Goal: Task Accomplishment & Management: Use online tool/utility

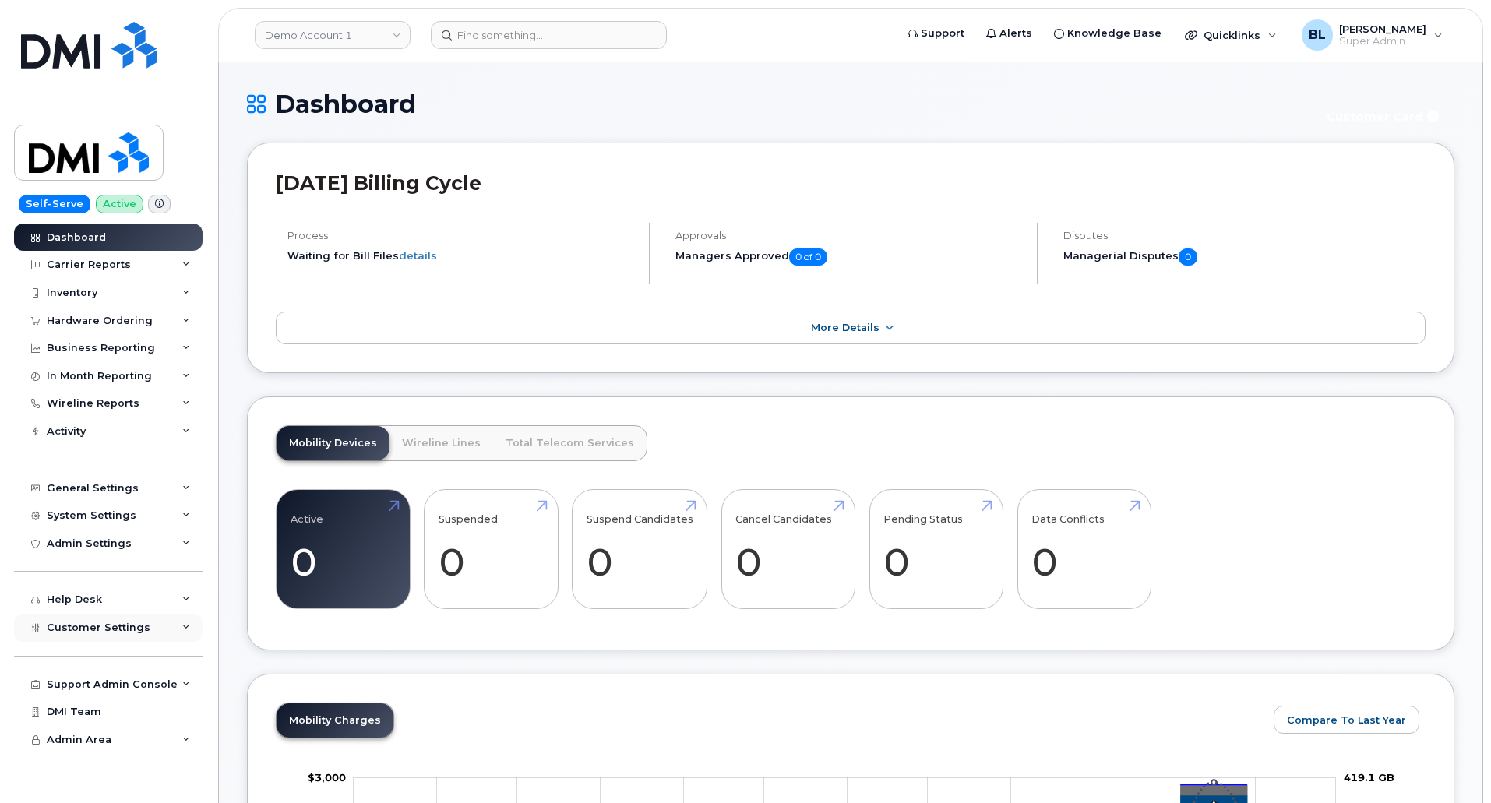
click at [97, 635] on div "Customer Settings" at bounding box center [108, 628] width 189 height 28
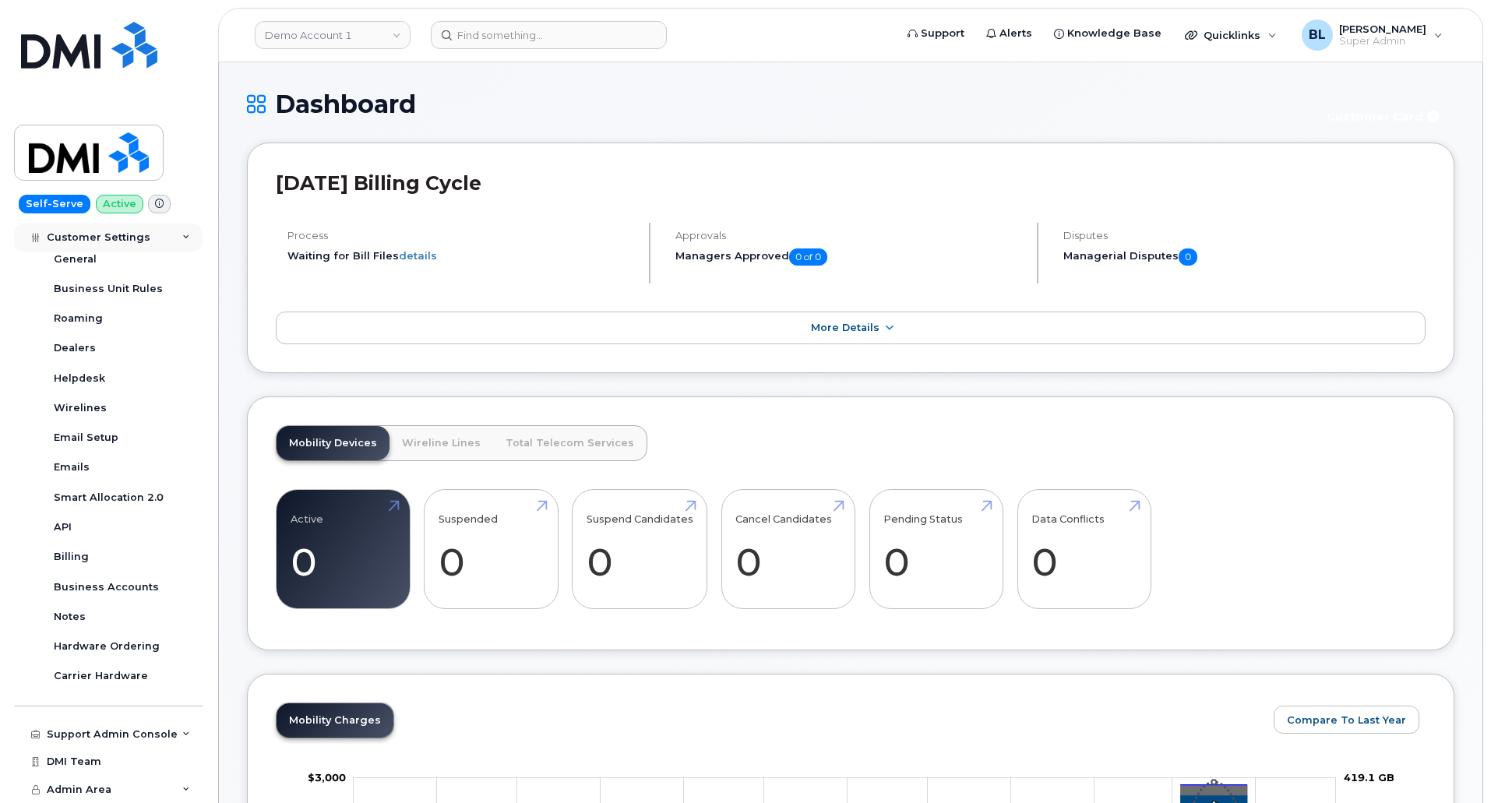
scroll to position [397, 0]
click at [378, 41] on link "Demo Account 1" at bounding box center [333, 35] width 156 height 28
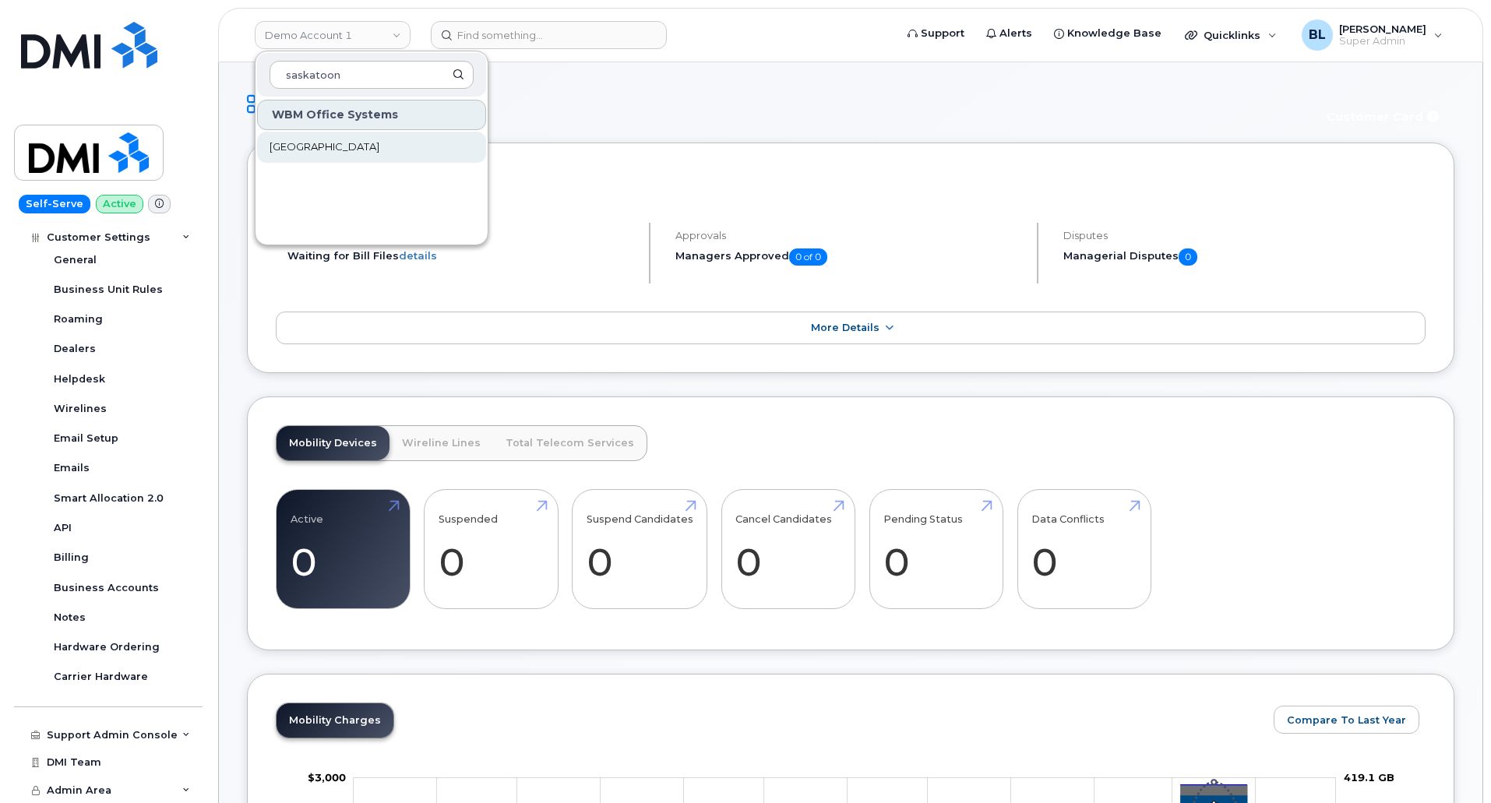
type input "saskatoon"
click at [379, 142] on span "[GEOGRAPHIC_DATA]" at bounding box center [325, 147] width 110 height 16
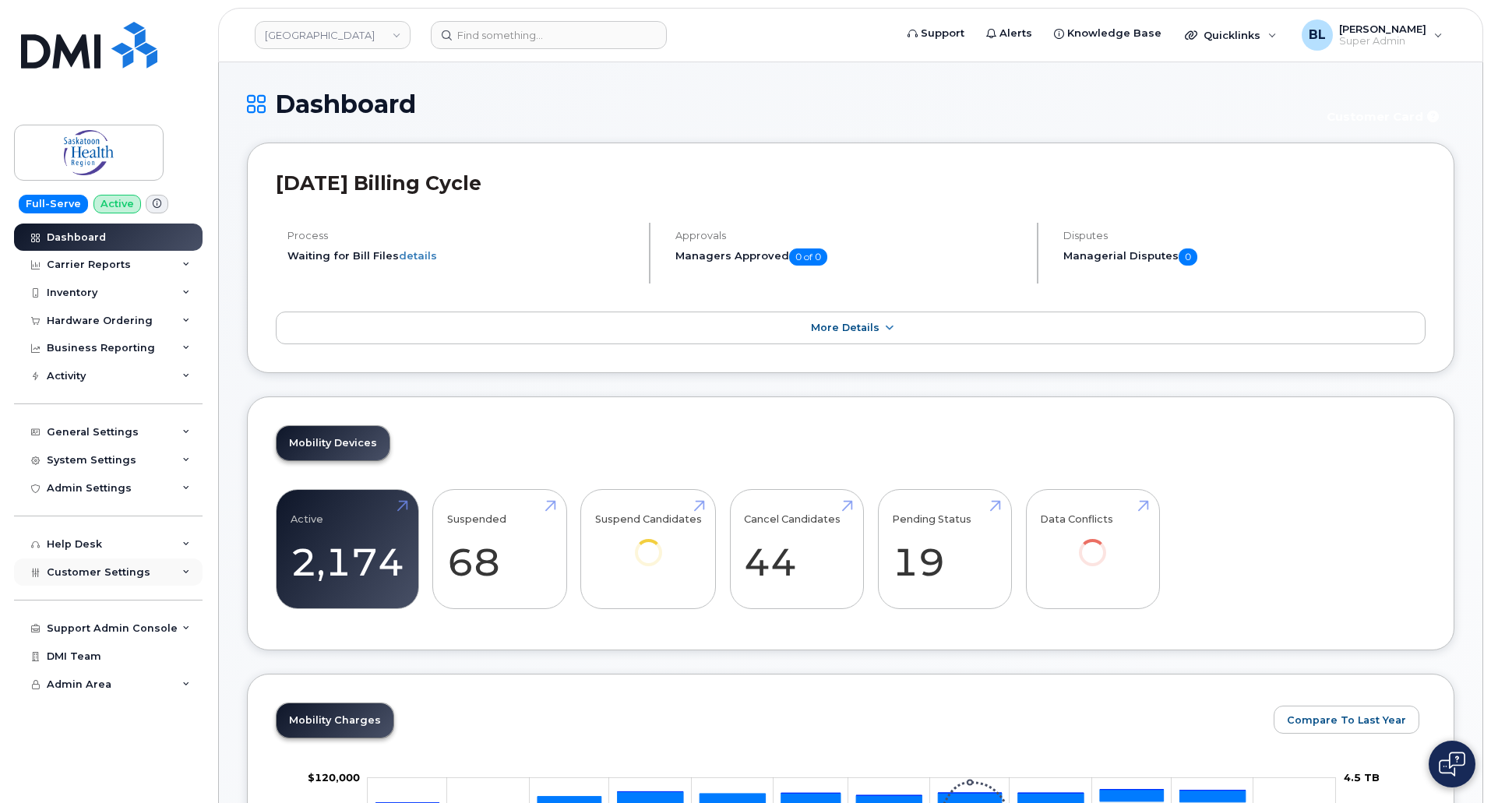
click at [161, 575] on div "Customer Settings" at bounding box center [108, 573] width 189 height 28
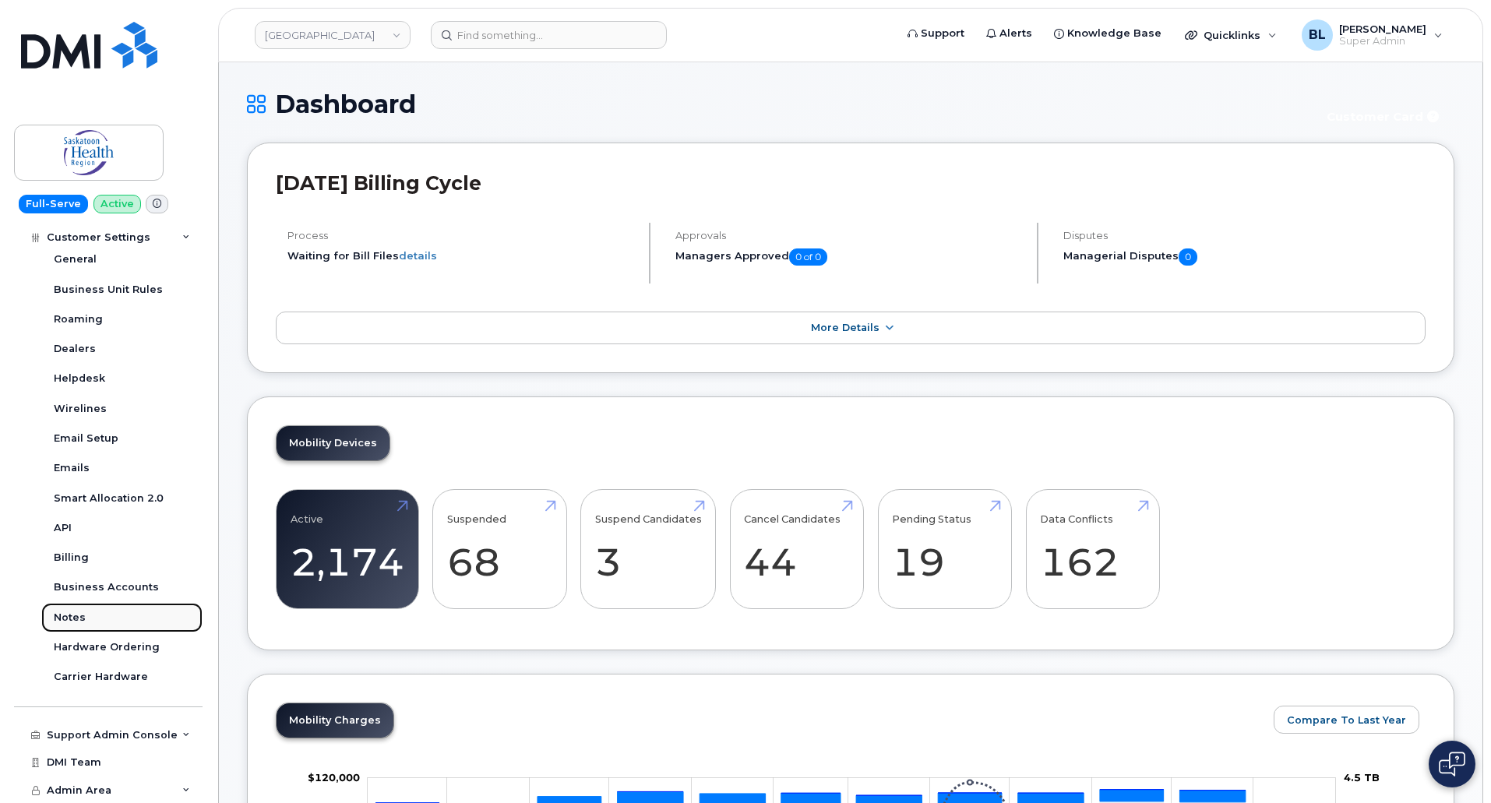
click at [76, 619] on div "Notes" at bounding box center [70, 618] width 32 height 14
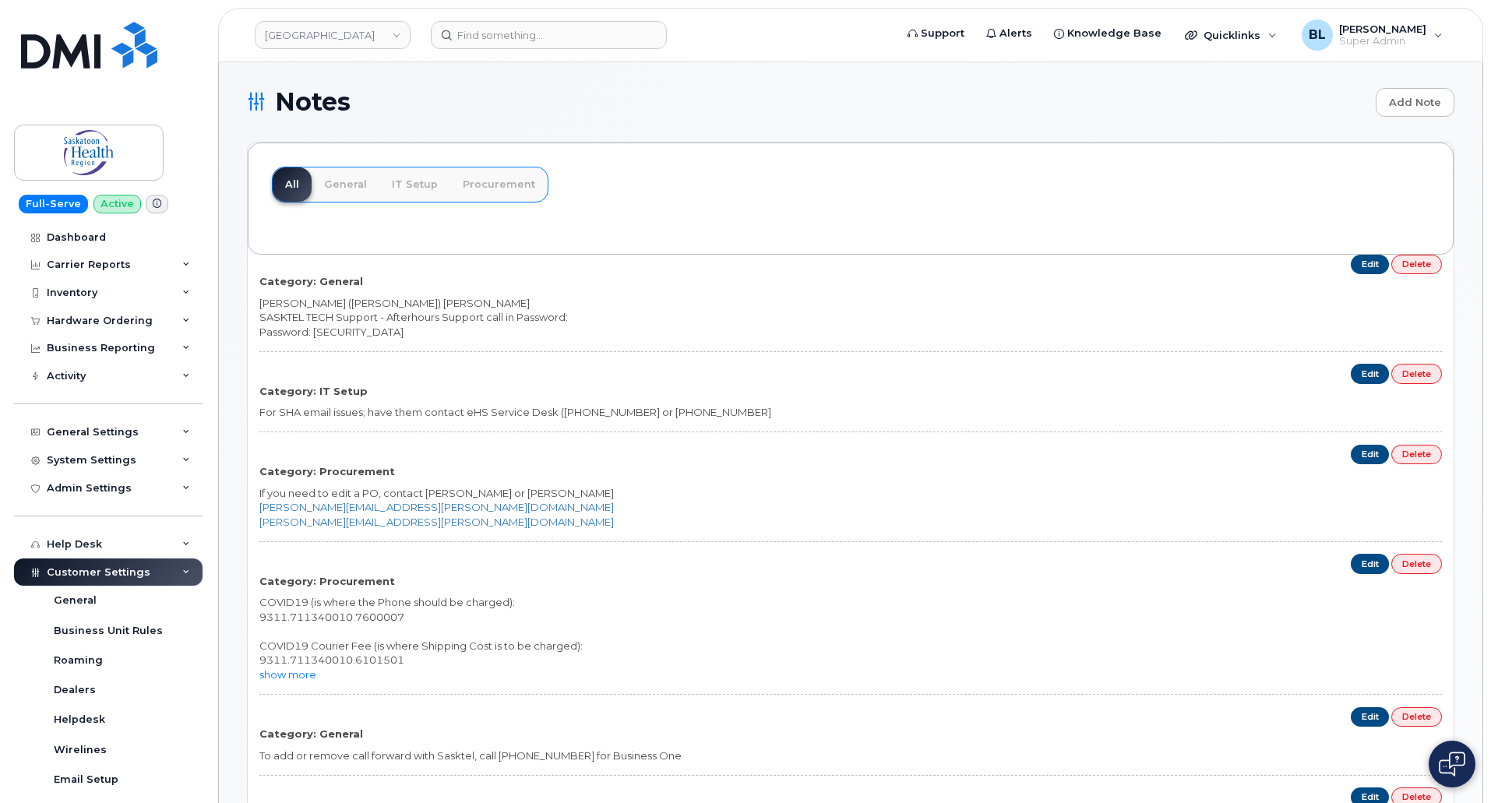
scroll to position [2, 0]
click at [122, 315] on div "Hardware Ordering" at bounding box center [100, 321] width 106 height 12
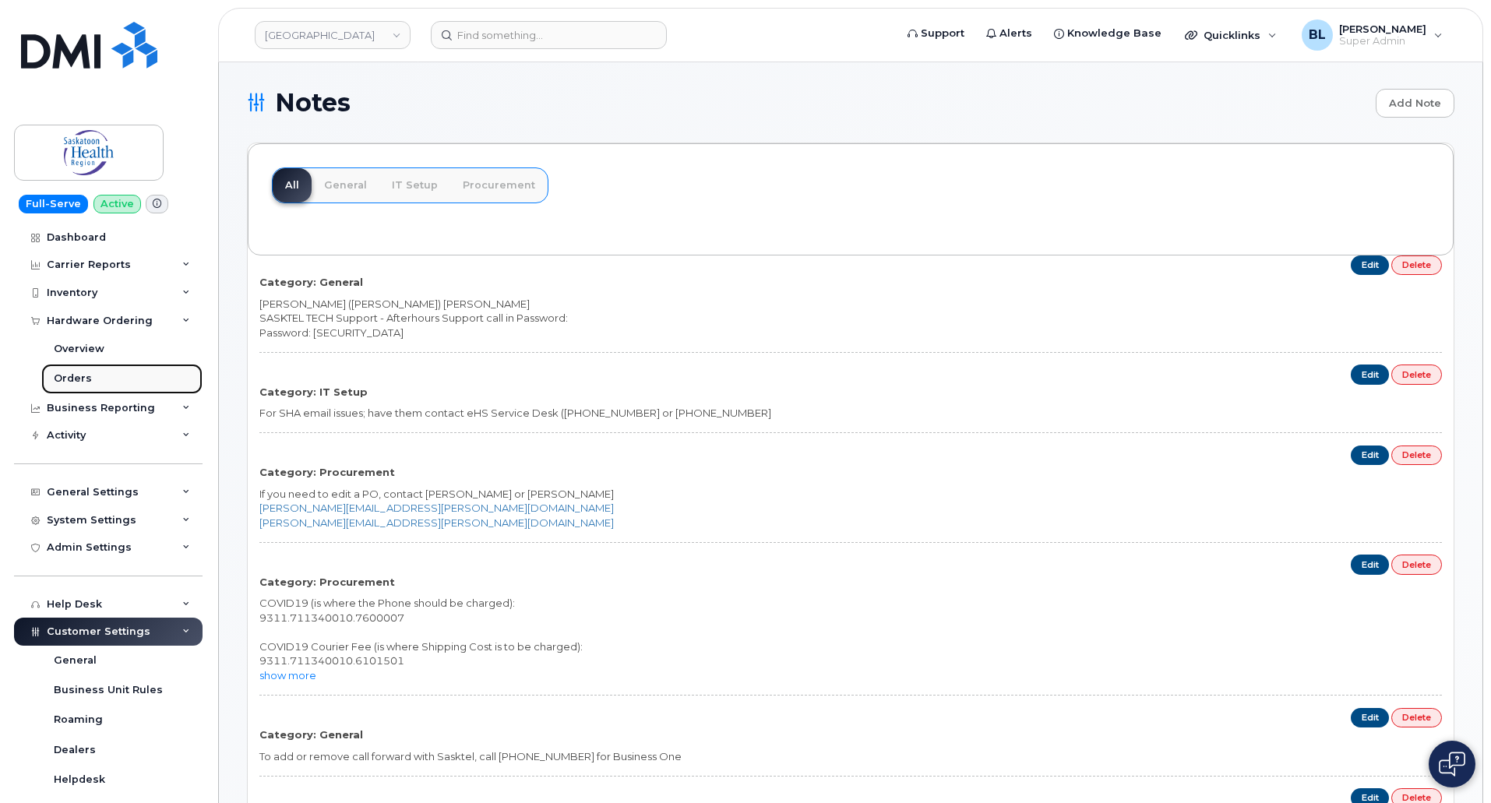
click at [105, 378] on link "Orders" at bounding box center [121, 379] width 161 height 30
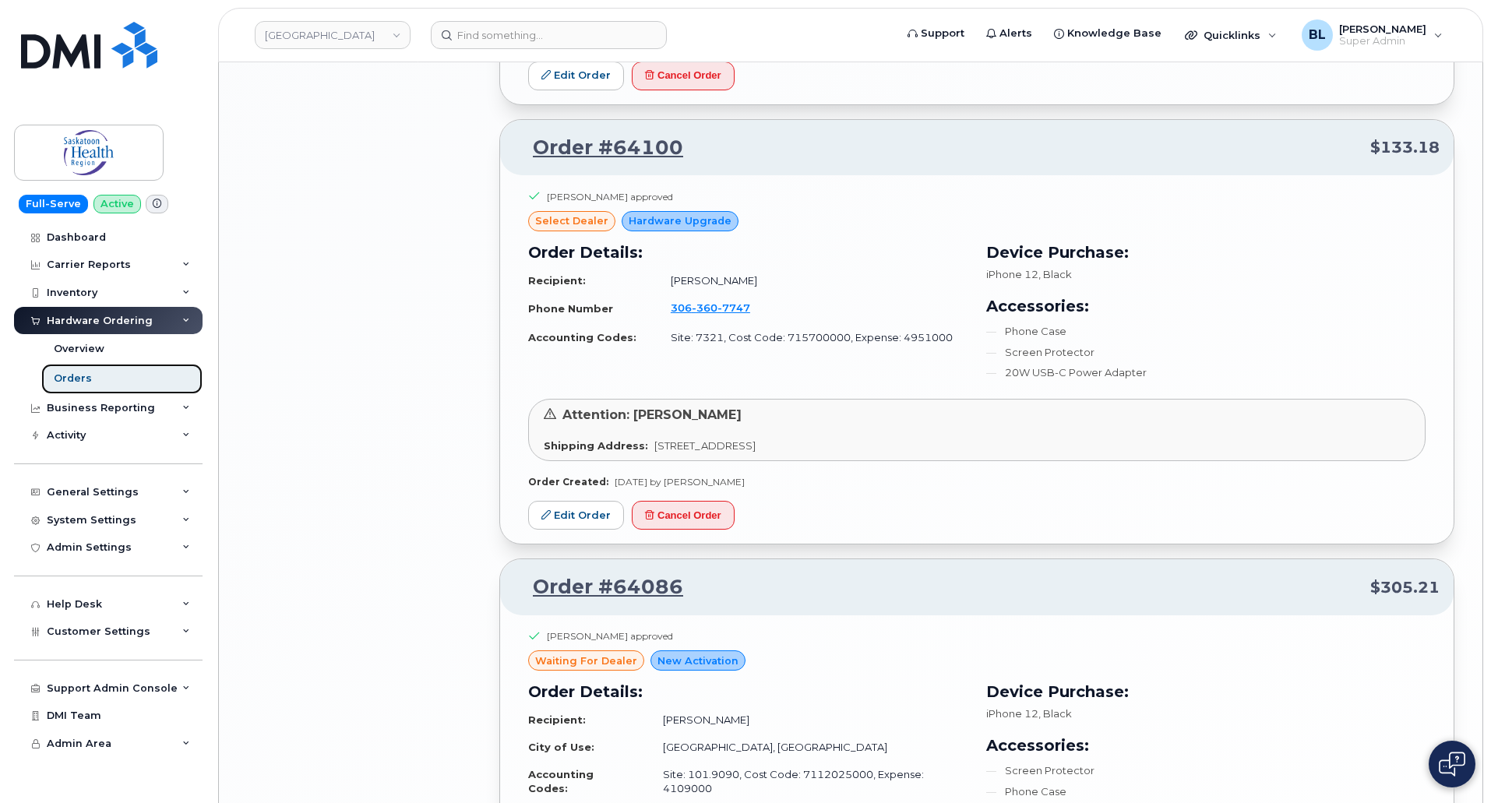
scroll to position [3318, 0]
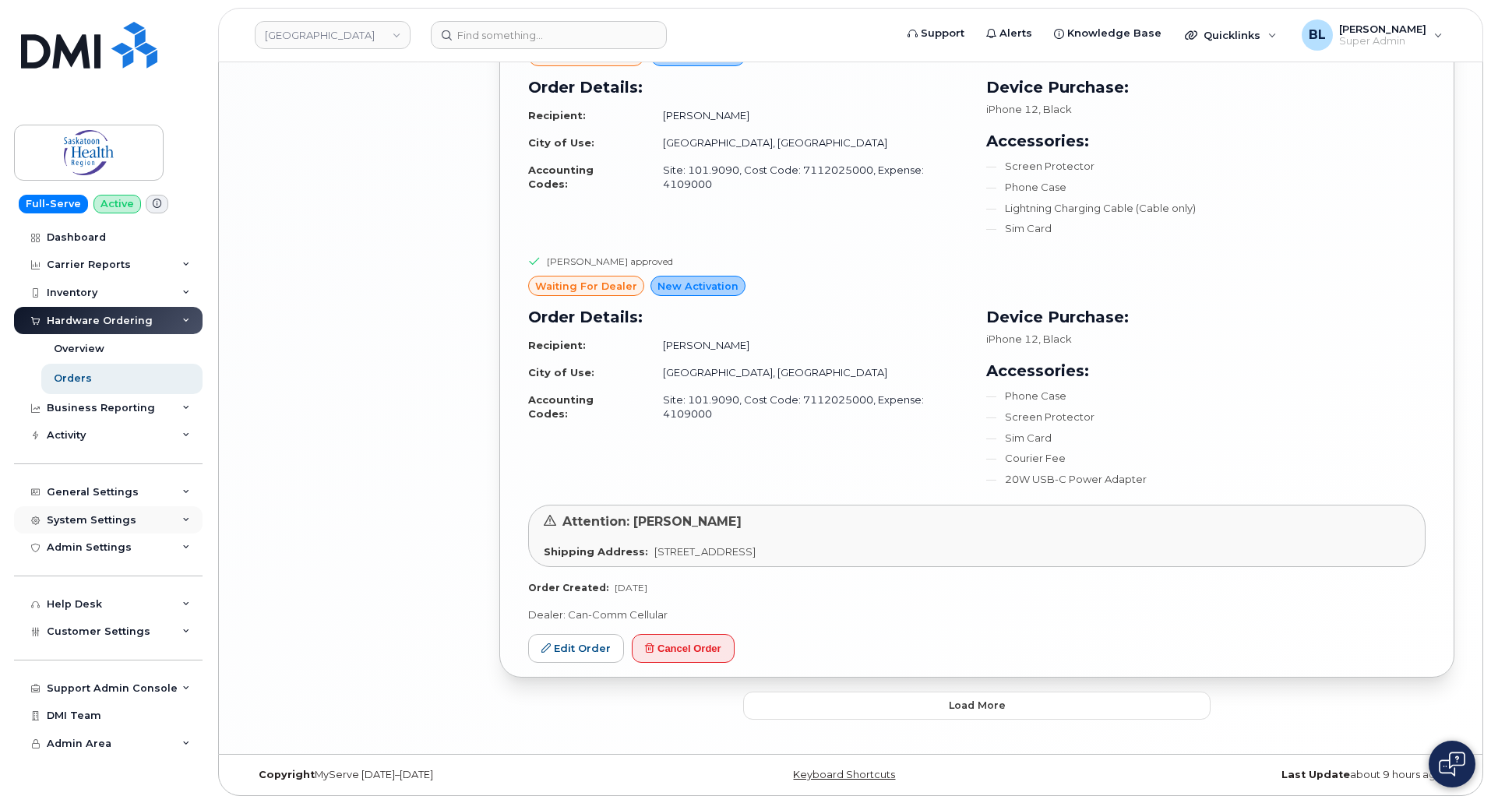
click at [136, 515] on div "System Settings" at bounding box center [108, 520] width 189 height 28
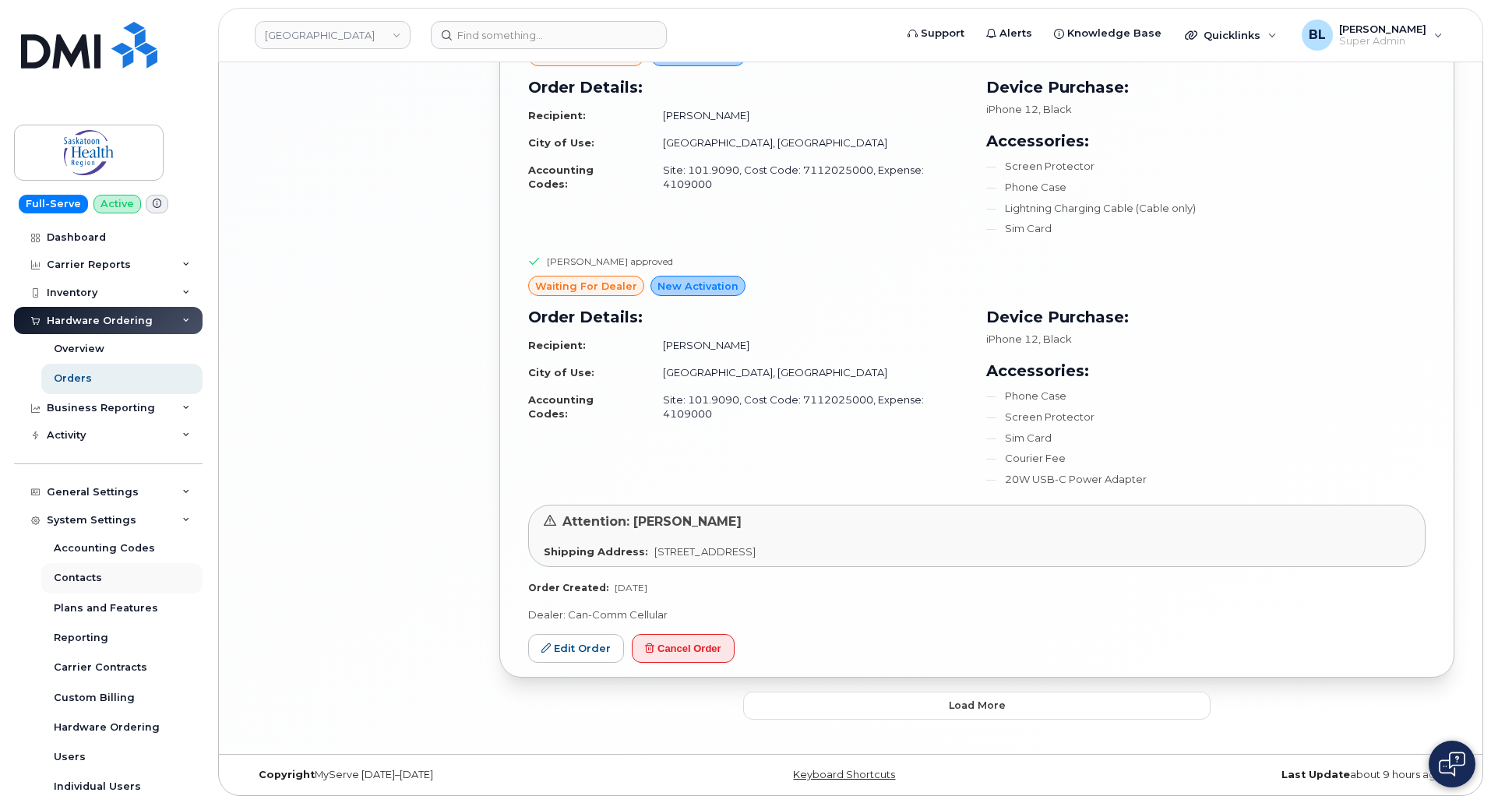
scroll to position [187, 0]
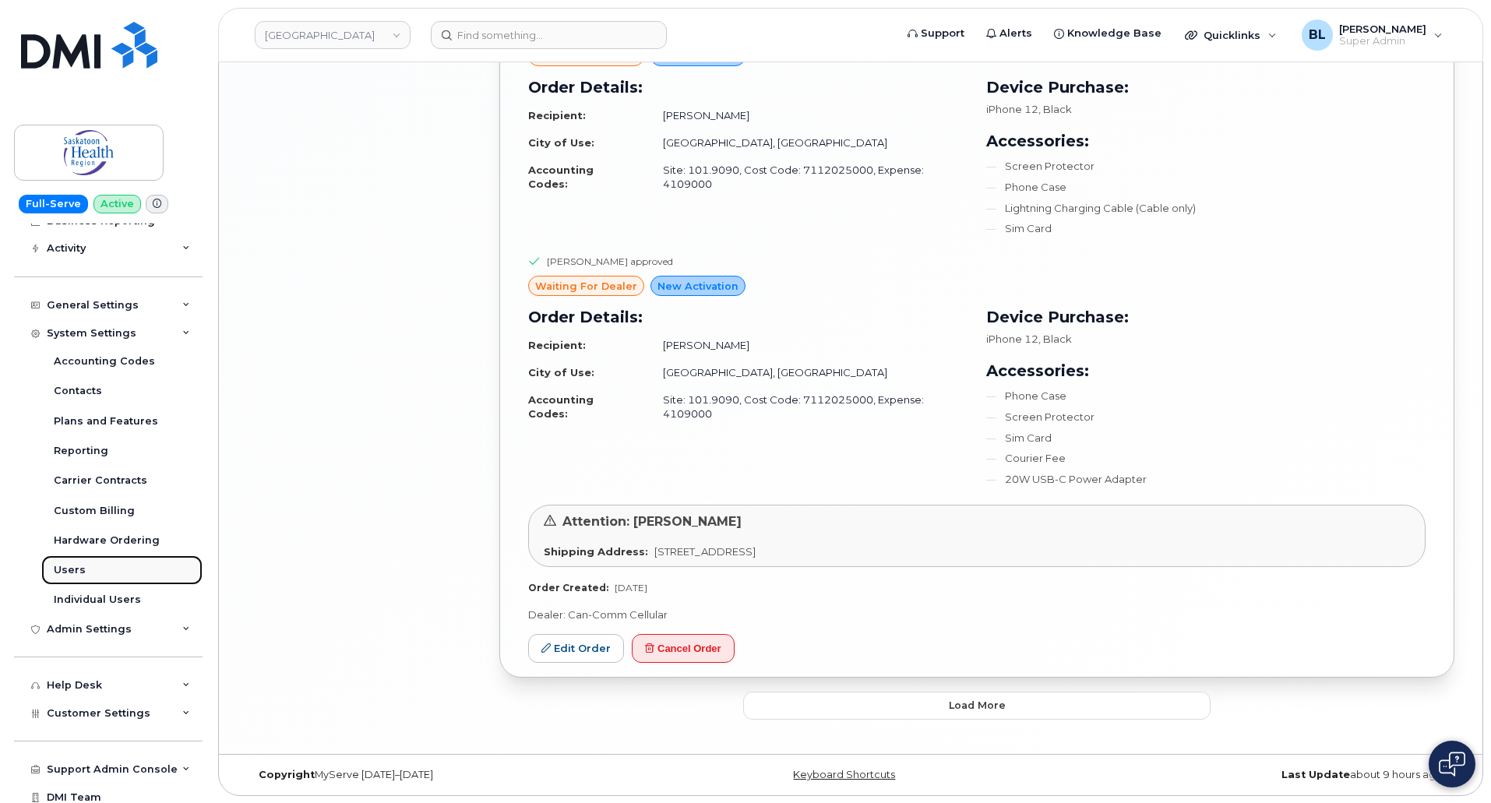
click at [102, 572] on link "Users" at bounding box center [121, 571] width 161 height 30
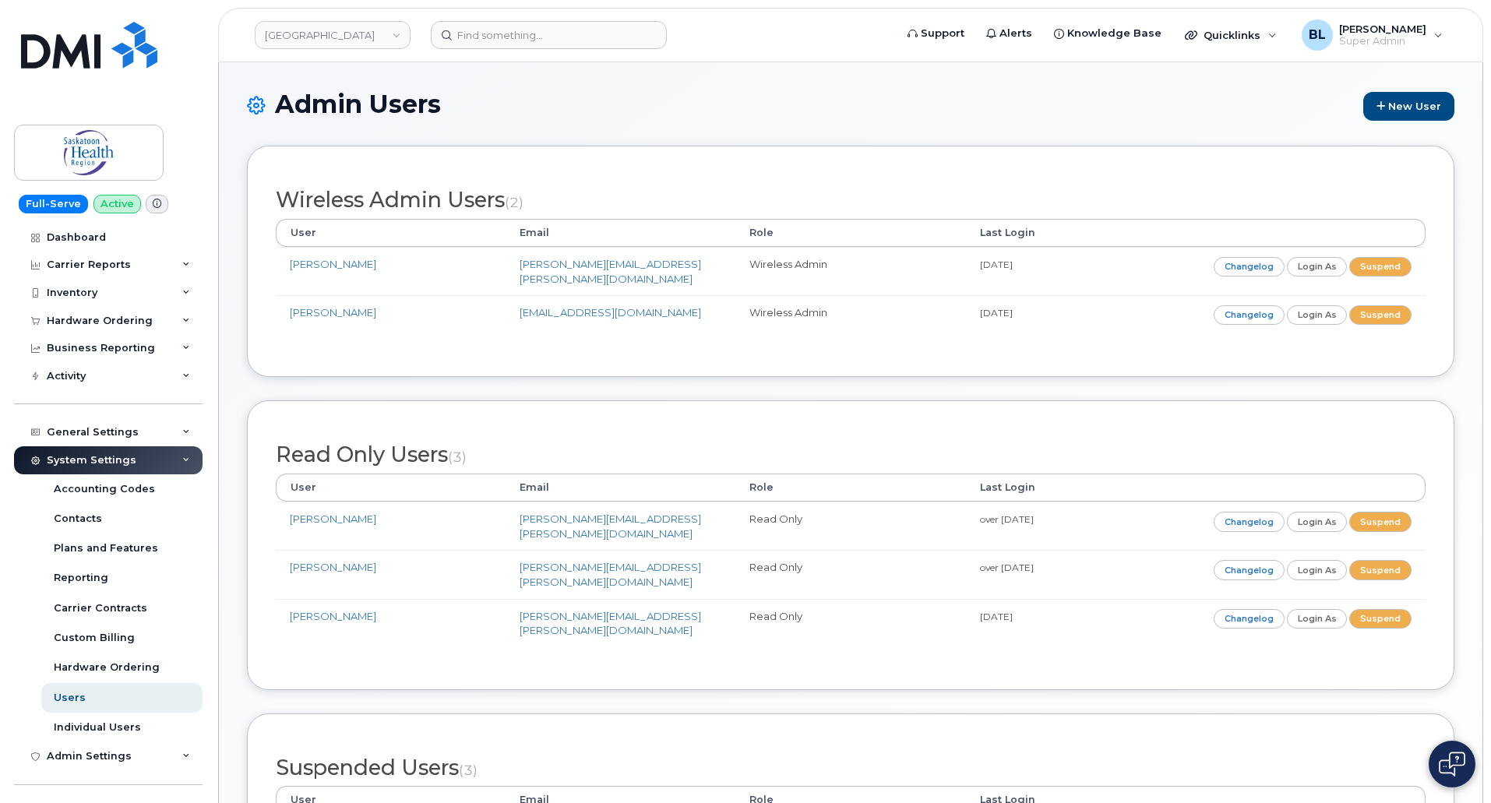
click at [496, 645] on div "Read Only Users (3) User Email Role Last Login Lisa Gloeckler lisa.gloeckler@sa…" at bounding box center [851, 544] width 1208 height 289
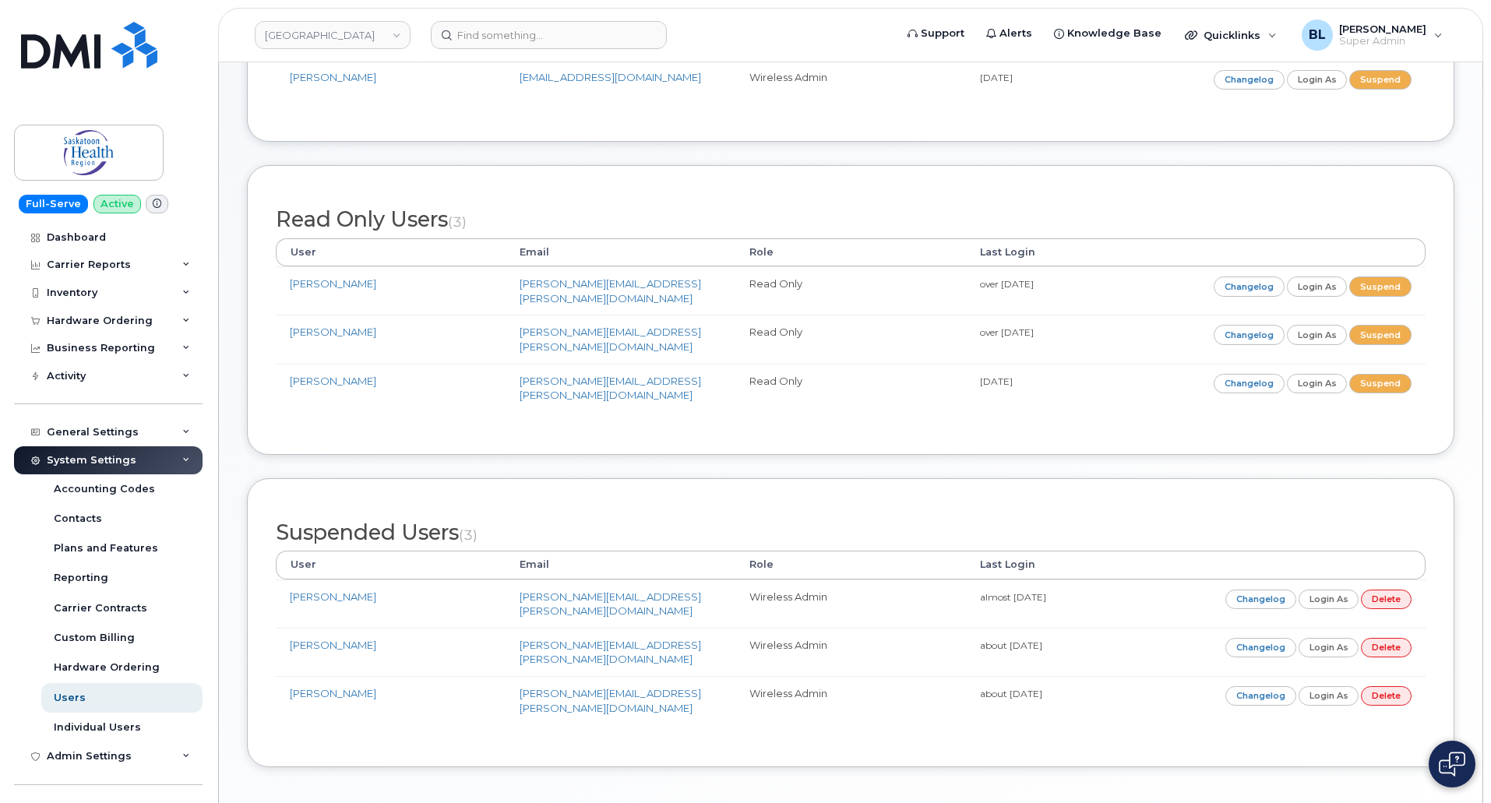
scroll to position [235, 0]
click at [142, 609] on link "Carrier Contracts" at bounding box center [121, 609] width 161 height 30
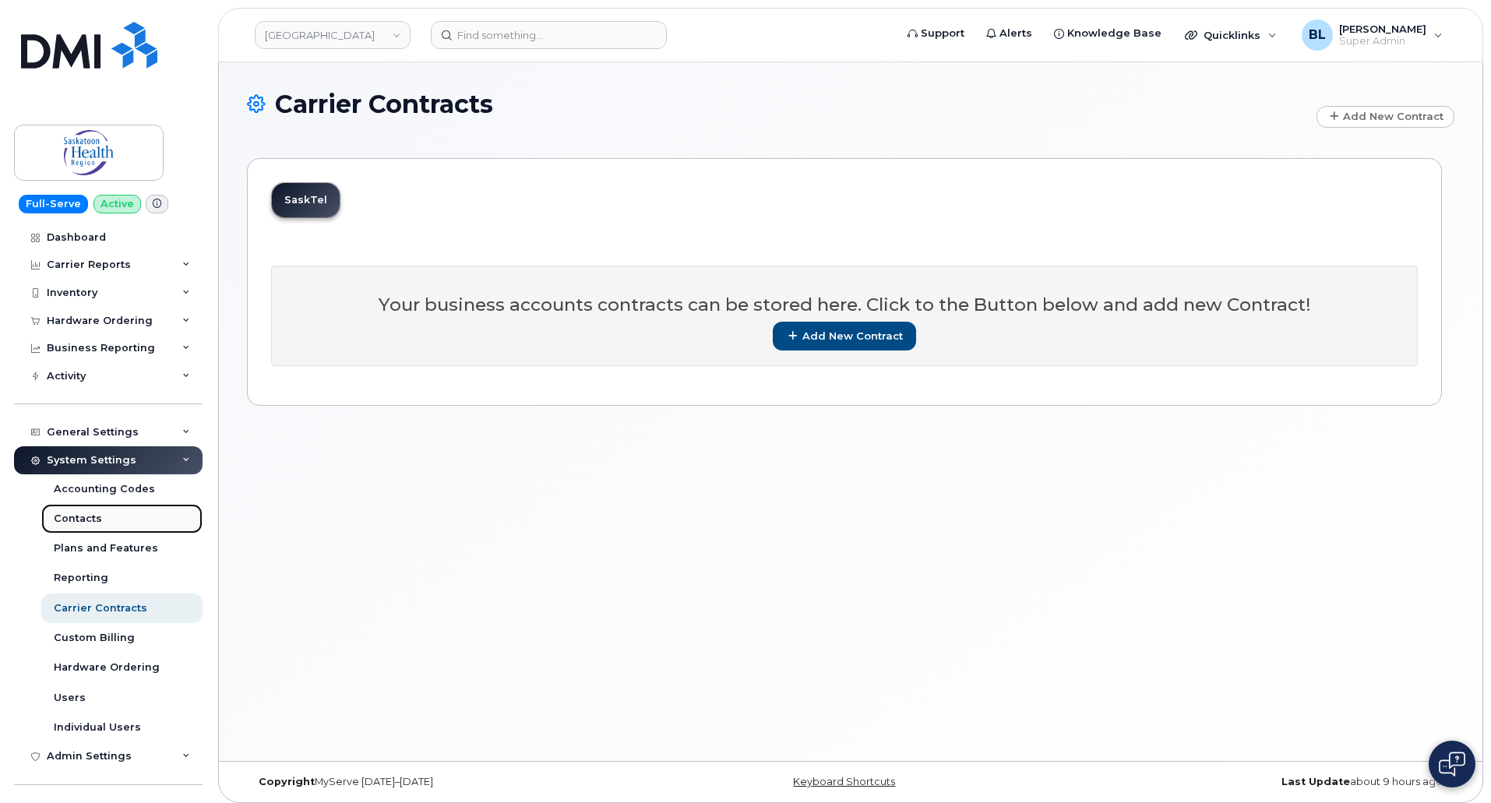
click at [112, 524] on link "Contacts" at bounding box center [121, 519] width 161 height 30
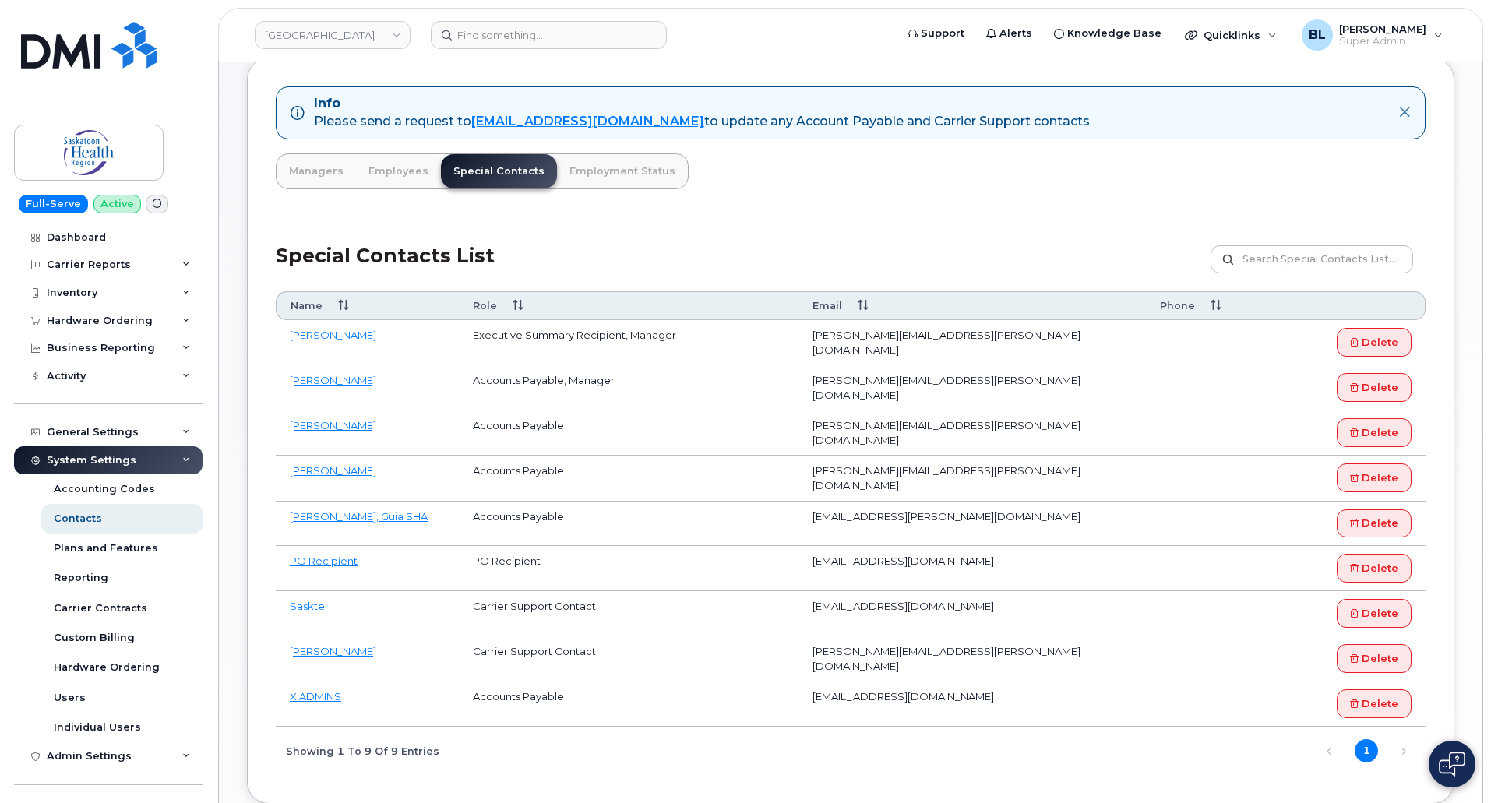
scroll to position [94, 0]
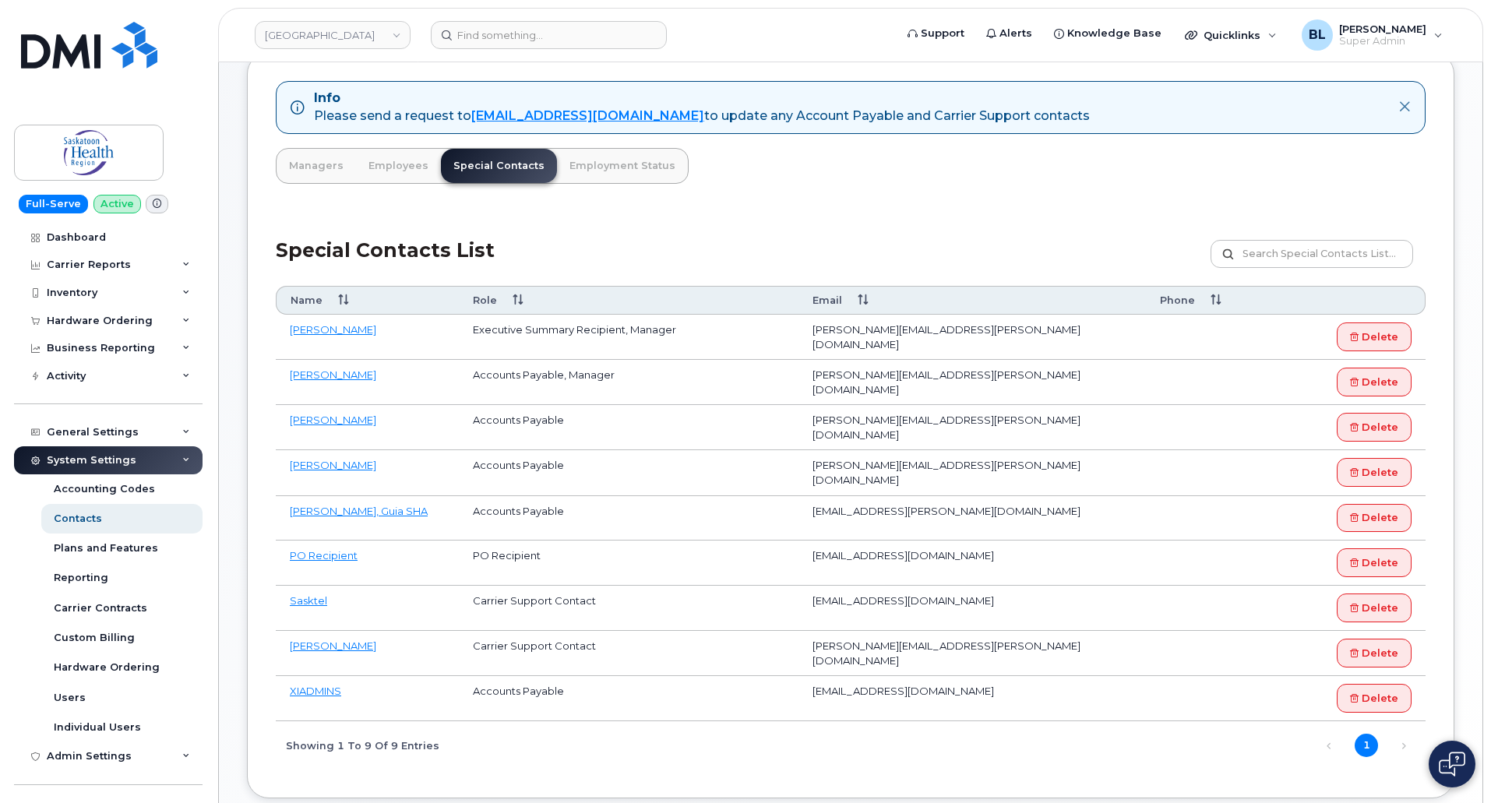
drag, startPoint x: 814, startPoint y: 609, endPoint x: 997, endPoint y: 591, distance: 183.9
click at [997, 591] on td "[EMAIL_ADDRESS][DOMAIN_NAME]" at bounding box center [973, 608] width 348 height 45
copy td "[EMAIL_ADDRESS][DOMAIN_NAME]"
click at [130, 260] on div "Carrier Reports" at bounding box center [108, 265] width 189 height 28
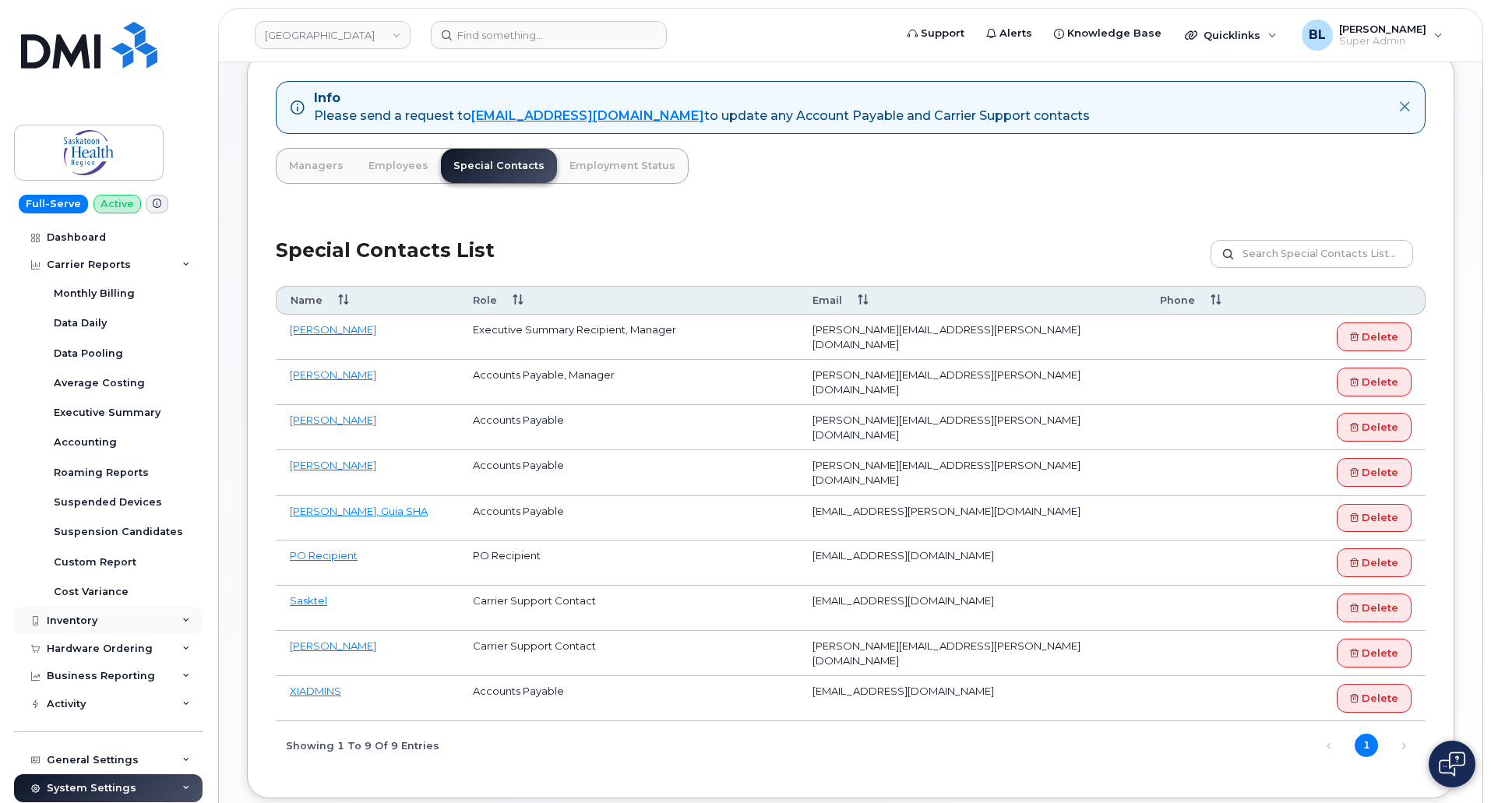
click at [97, 618] on div "Inventory" at bounding box center [108, 621] width 189 height 28
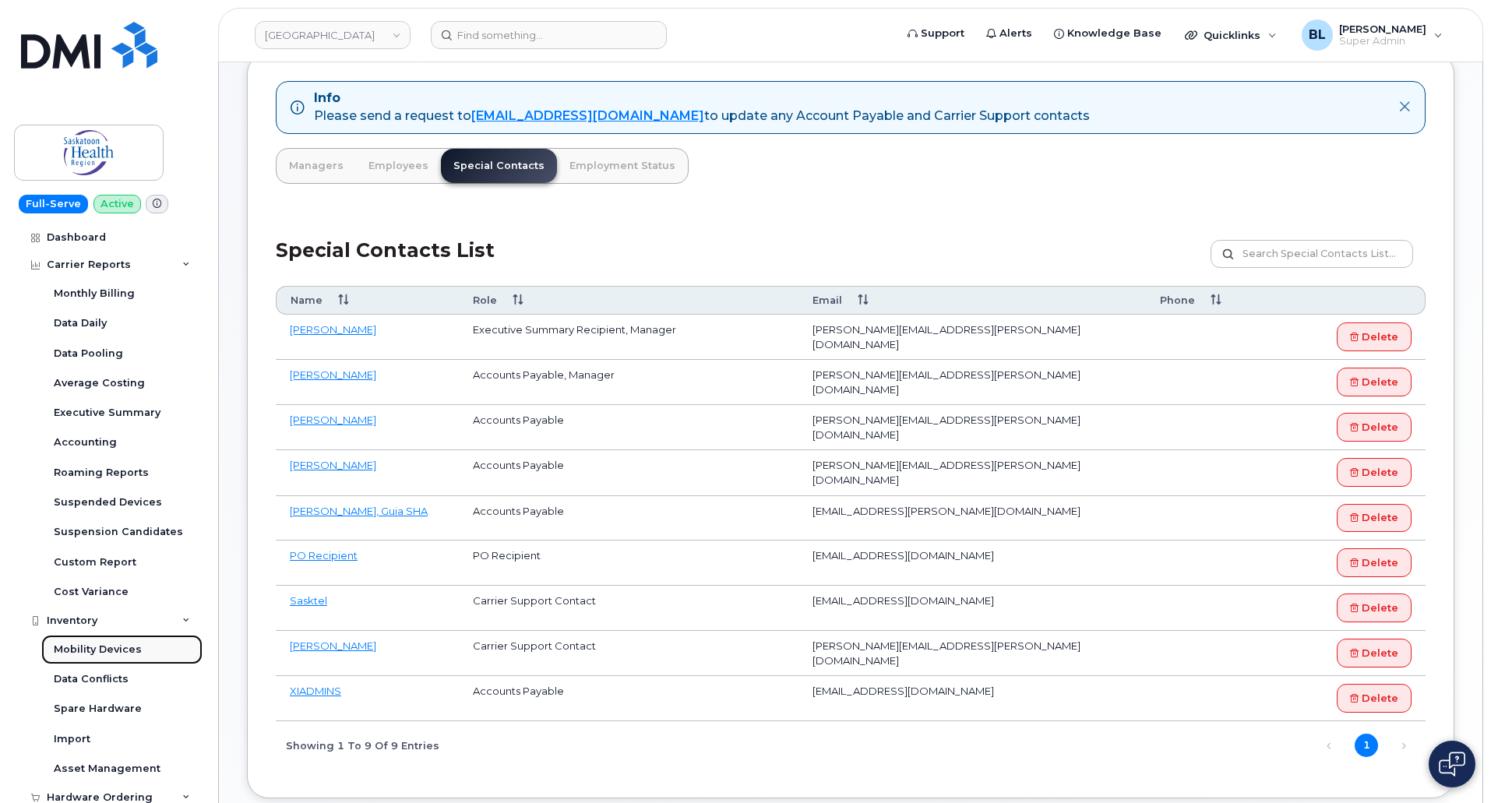
click at [104, 657] on link "Mobility Devices" at bounding box center [121, 650] width 161 height 30
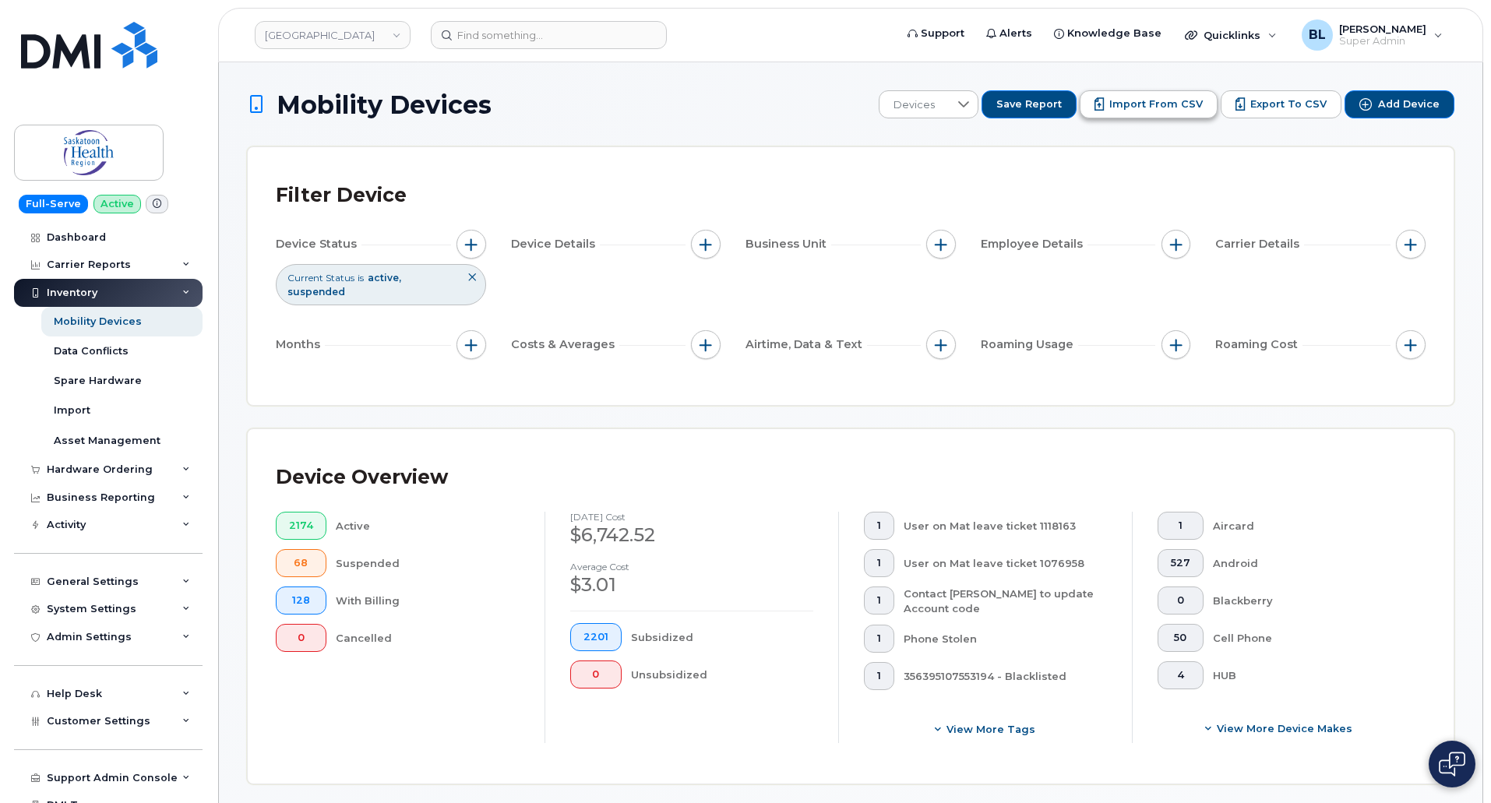
click at [1120, 108] on span "Import from CSV" at bounding box center [1157, 104] width 94 height 14
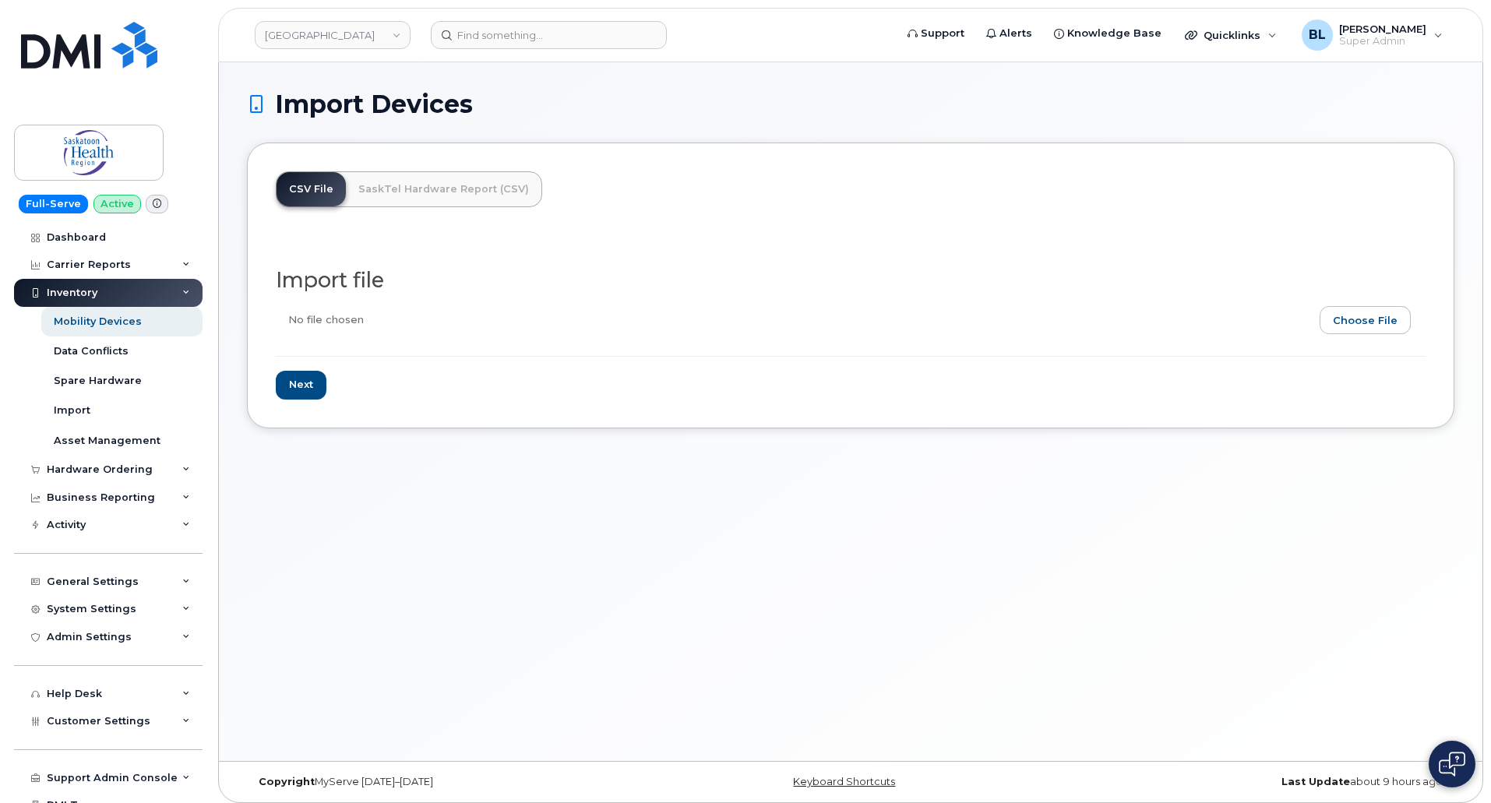
click at [720, 720] on div "Import Devices CSV File SaskTel Hardware Report (CSV) Import file Next" at bounding box center [851, 411] width 1264 height 699
click at [693, 722] on div "Import Devices CSV File SaskTel Hardware Report (CSV) Import file Next" at bounding box center [851, 411] width 1264 height 699
